Goal: Information Seeking & Learning: Learn about a topic

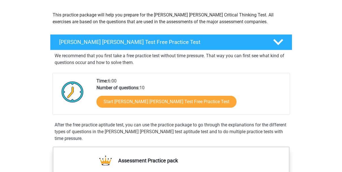
scroll to position [58, 0]
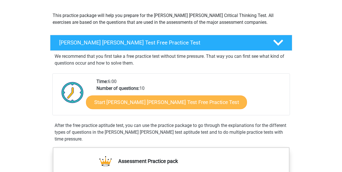
click at [131, 103] on link "Start [PERSON_NAME] [PERSON_NAME] Test Free Practice Test" at bounding box center [166, 102] width 161 height 14
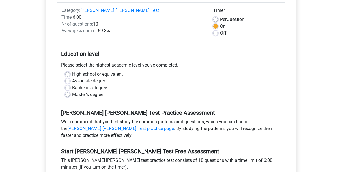
scroll to position [121, 0]
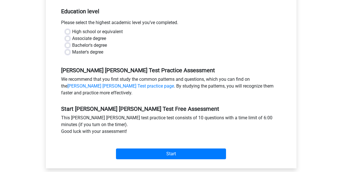
click at [72, 42] on label "Bachelor's degree" at bounding box center [89, 45] width 35 height 7
click at [67, 42] on input "Bachelor's degree" at bounding box center [67, 45] width 5 height 6
radio input "true"
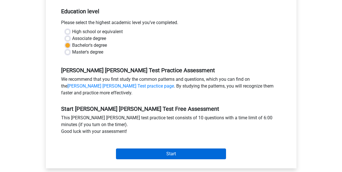
click at [171, 148] on input "Start" at bounding box center [171, 153] width 110 height 11
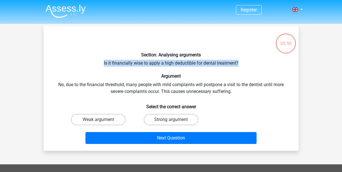
drag, startPoint x: 104, startPoint y: 62, endPoint x: 249, endPoint y: 61, distance: 145.0
click at [249, 61] on div "Section: Analysing arguments Is it financially wise to apply a high deductible …" at bounding box center [171, 89] width 251 height 116
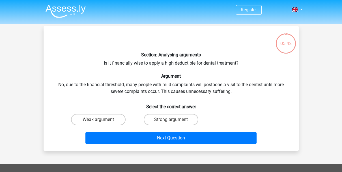
click at [121, 91] on div "Section: Analysing arguments Is it financially wise to apply a high deductible …" at bounding box center [171, 89] width 251 height 116
click at [109, 118] on label "Weak argument" at bounding box center [98, 119] width 55 height 11
click at [102, 120] on input "Weak argument" at bounding box center [100, 122] width 4 height 4
radio input "true"
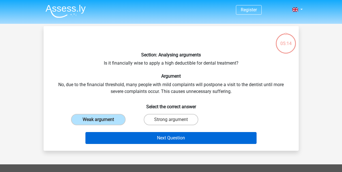
click at [152, 137] on button "Next Question" at bounding box center [171, 138] width 171 height 12
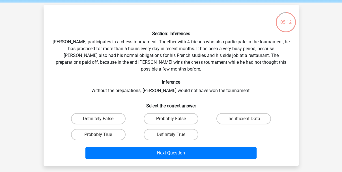
scroll to position [22, 0]
